Goal: Task Accomplishment & Management: Use online tool/utility

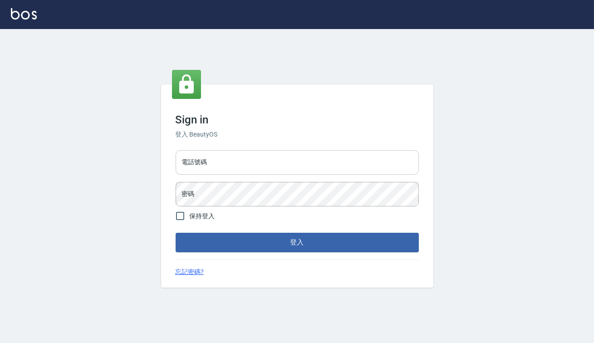
click at [220, 163] on input "電話號碼" at bounding box center [297, 162] width 243 height 25
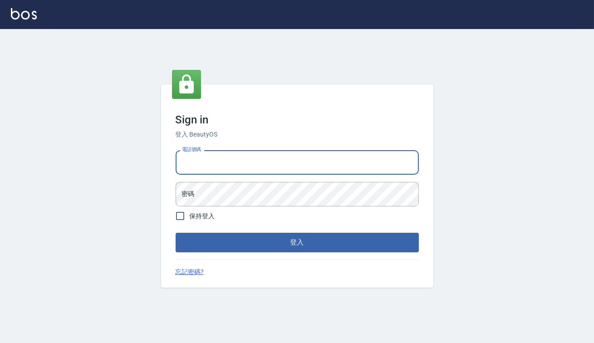
click at [293, 159] on input "電話號碼" at bounding box center [297, 162] width 243 height 25
click at [250, 165] on input "電話號碼" at bounding box center [297, 162] width 243 height 25
type input "0938917261"
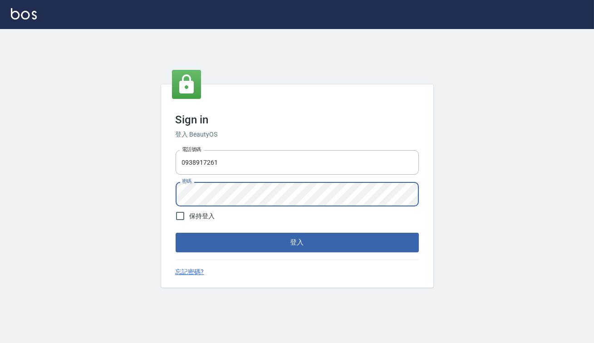
click at [176, 233] on button "登入" at bounding box center [297, 242] width 243 height 19
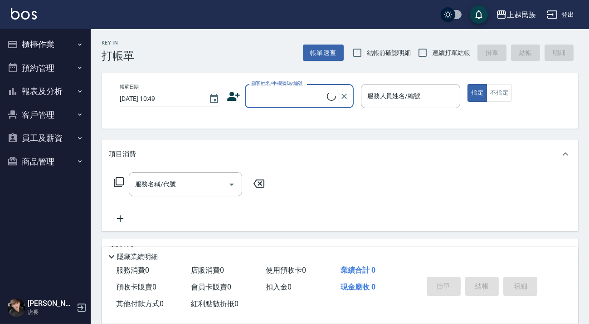
click at [60, 53] on button "櫃檯作業" at bounding box center [45, 45] width 83 height 24
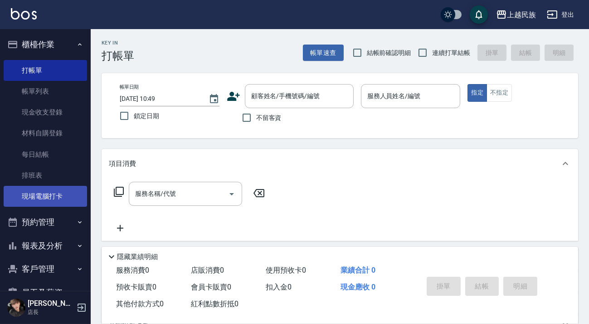
click at [62, 202] on link "現場電腦打卡" at bounding box center [45, 196] width 83 height 21
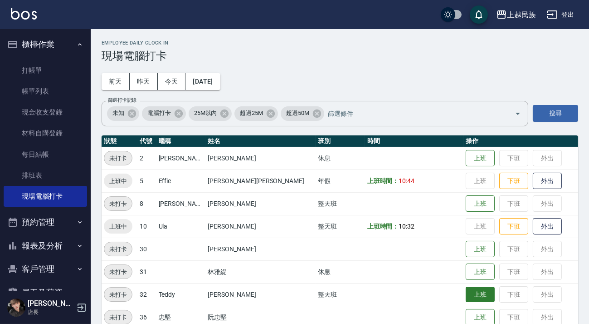
click at [466, 289] on button "上班" at bounding box center [480, 294] width 29 height 16
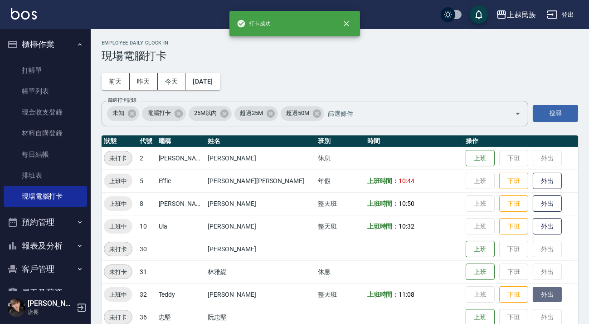
click at [533, 295] on button "外出" at bounding box center [547, 294] width 29 height 16
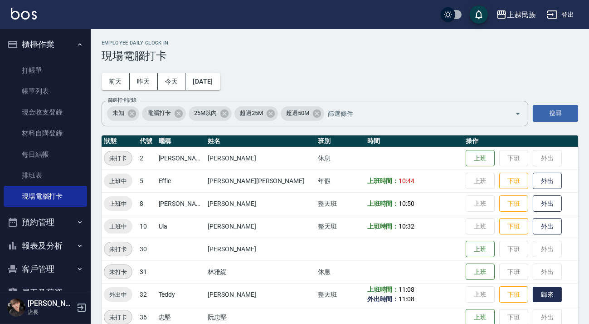
click at [533, 293] on button "歸來" at bounding box center [547, 294] width 29 height 16
